Goal: Information Seeking & Learning: Learn about a topic

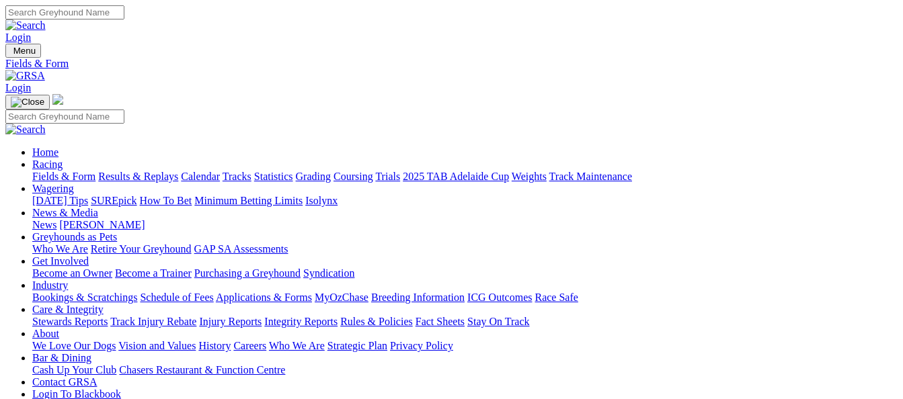
click at [149, 171] on link "Results & Replays" at bounding box center [138, 176] width 80 height 11
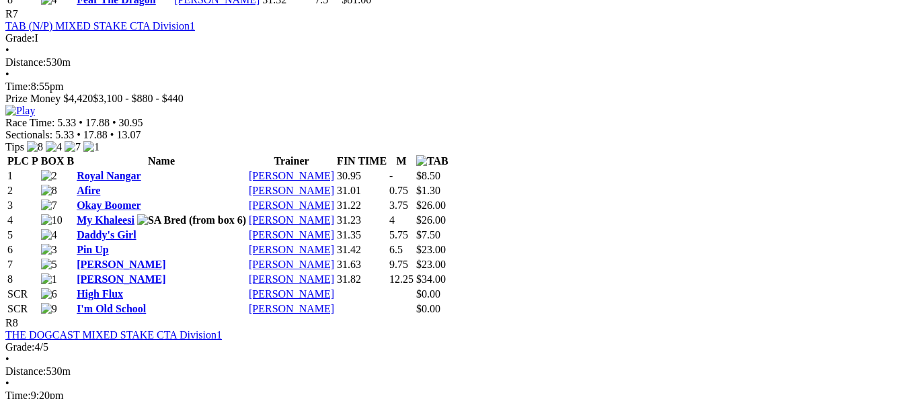
scroll to position [2420, 0]
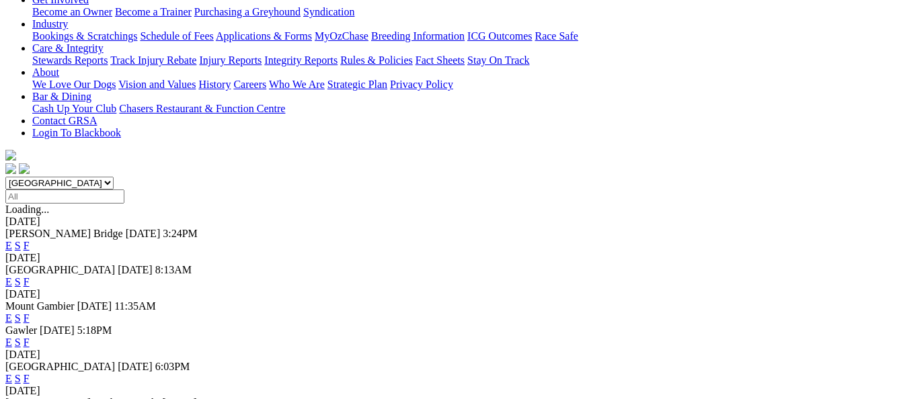
scroll to position [269, 0]
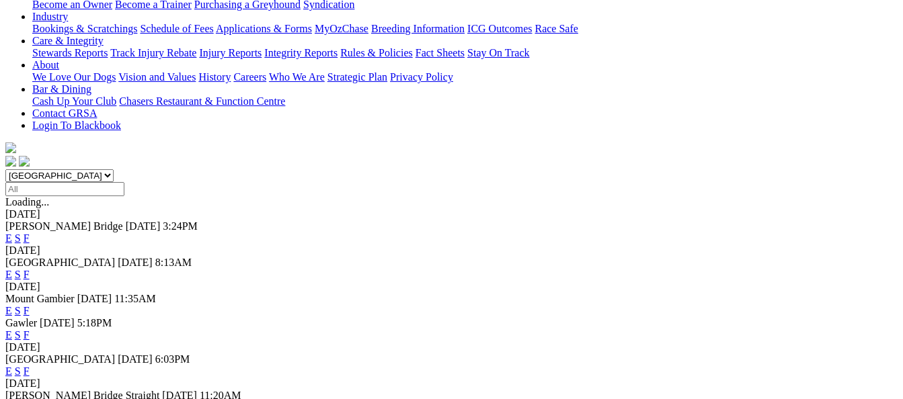
click at [30, 366] on link "F" at bounding box center [27, 371] width 6 height 11
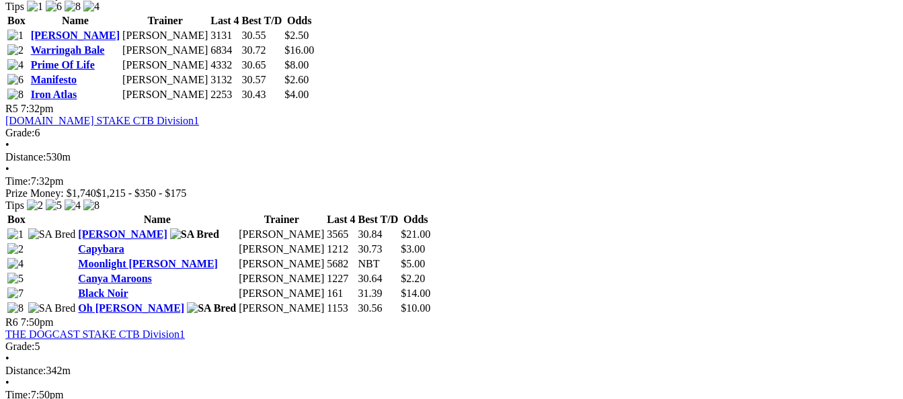
scroll to position [1479, 0]
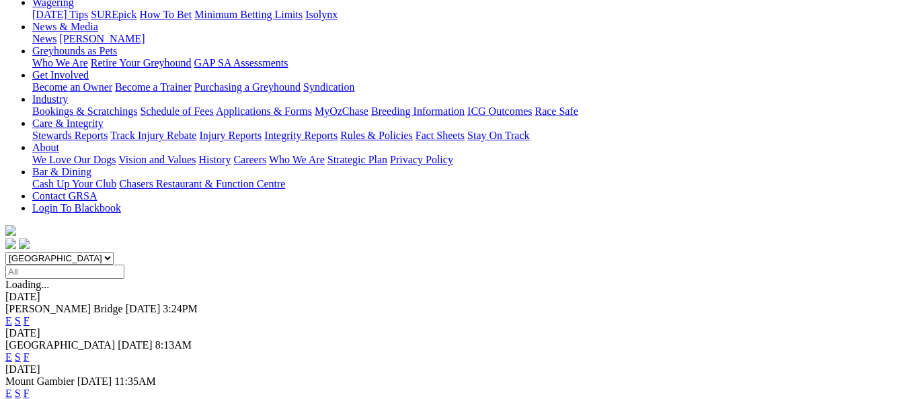
scroll to position [202, 0]
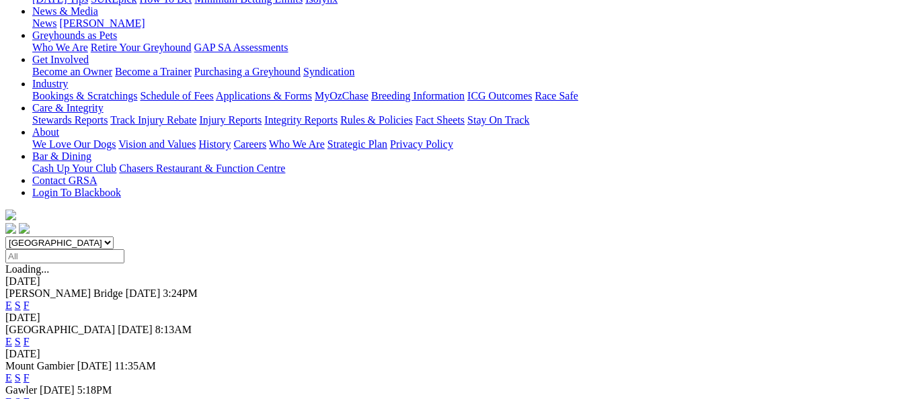
click at [30, 300] on link "F" at bounding box center [27, 305] width 6 height 11
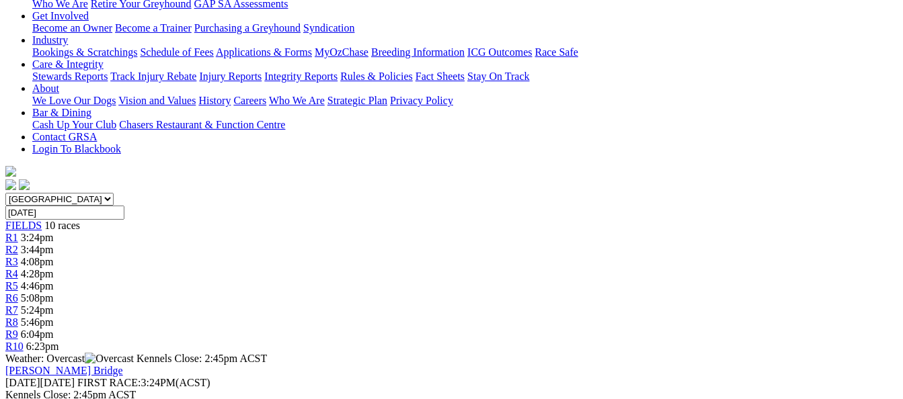
scroll to position [269, 0]
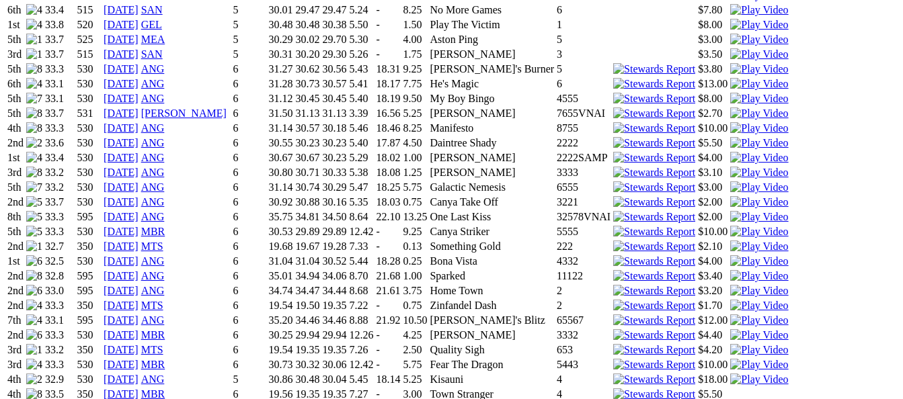
scroll to position [1277, 0]
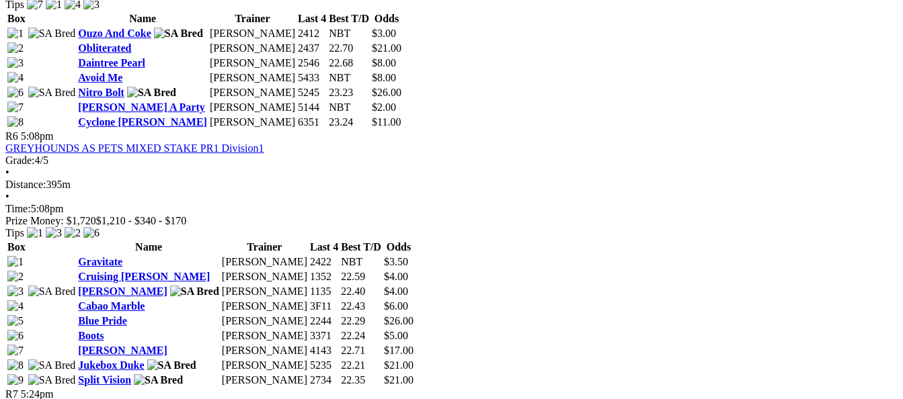
scroll to position [1681, 0]
